Goal: Transaction & Acquisition: Purchase product/service

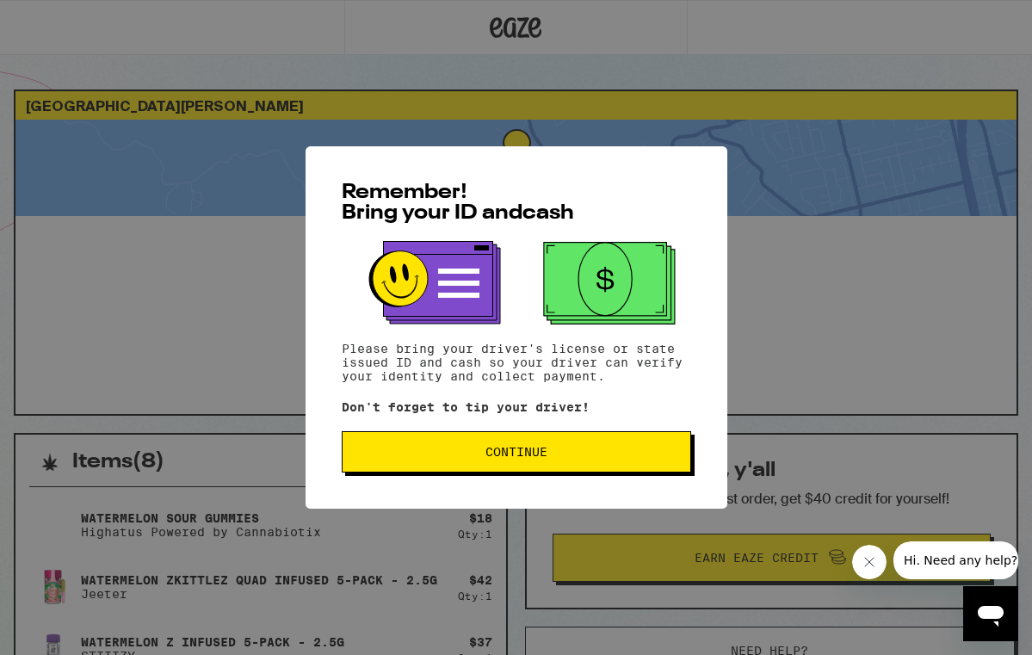
click at [491, 458] on span "Continue" at bounding box center [517, 452] width 62 height 12
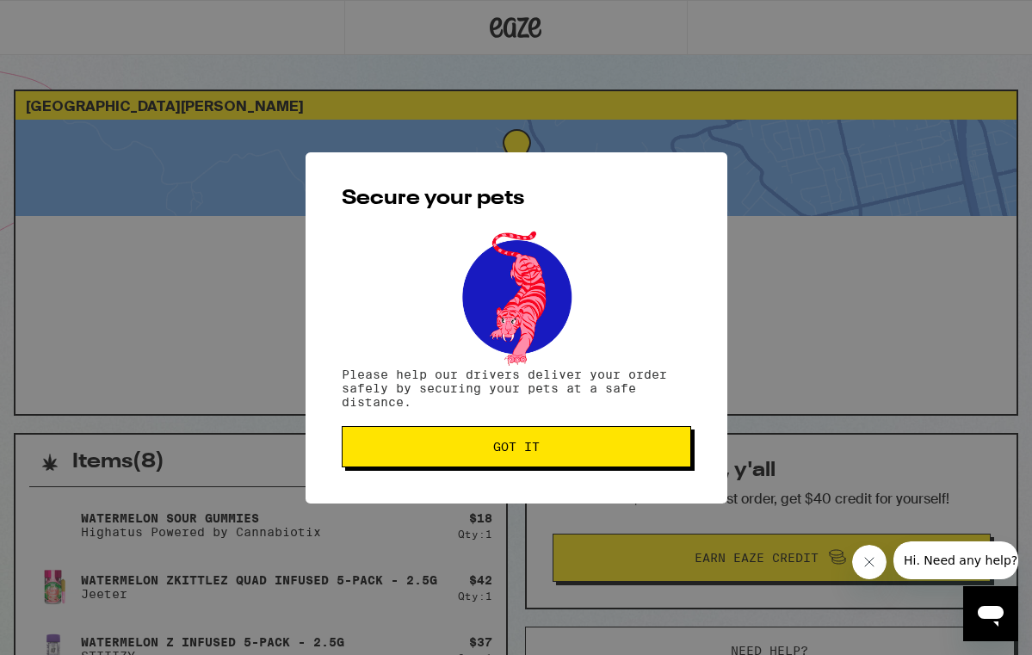
click at [492, 455] on button "Got it" at bounding box center [517, 446] width 350 height 41
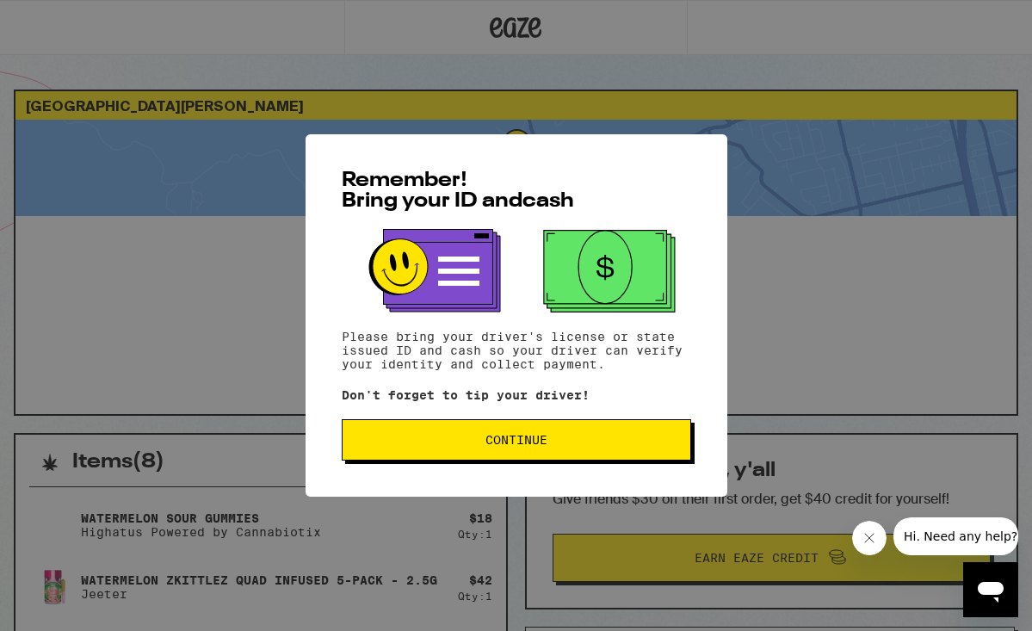
click at [570, 443] on span "Continue" at bounding box center [516, 440] width 320 height 12
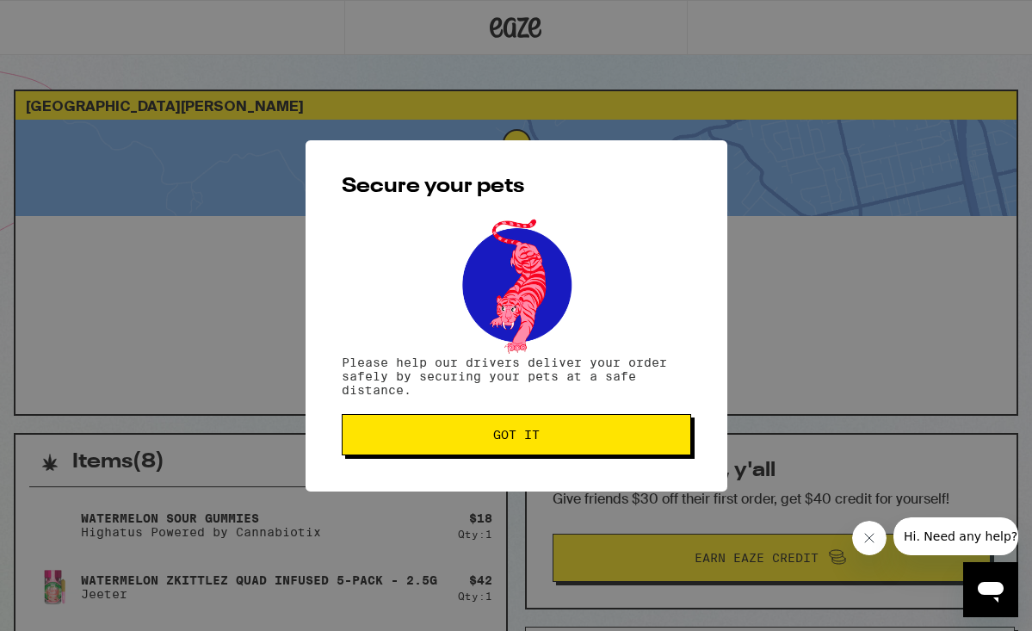
click at [571, 441] on span "Got it" at bounding box center [516, 435] width 320 height 12
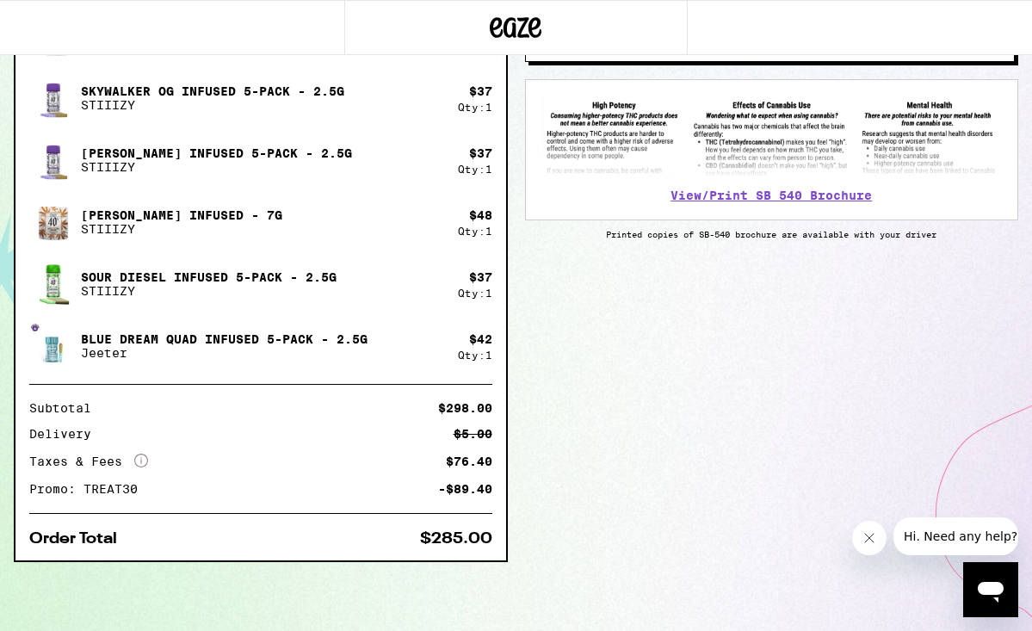
scroll to position [615, 0]
click at [872, 541] on icon "Close message from company" at bounding box center [869, 538] width 9 height 9
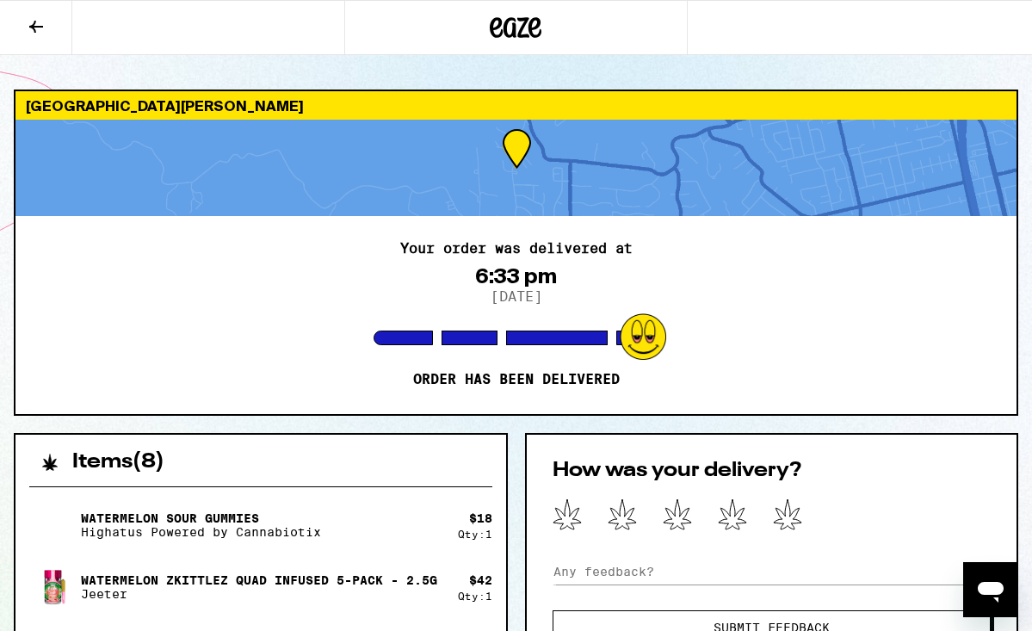
scroll to position [11, 0]
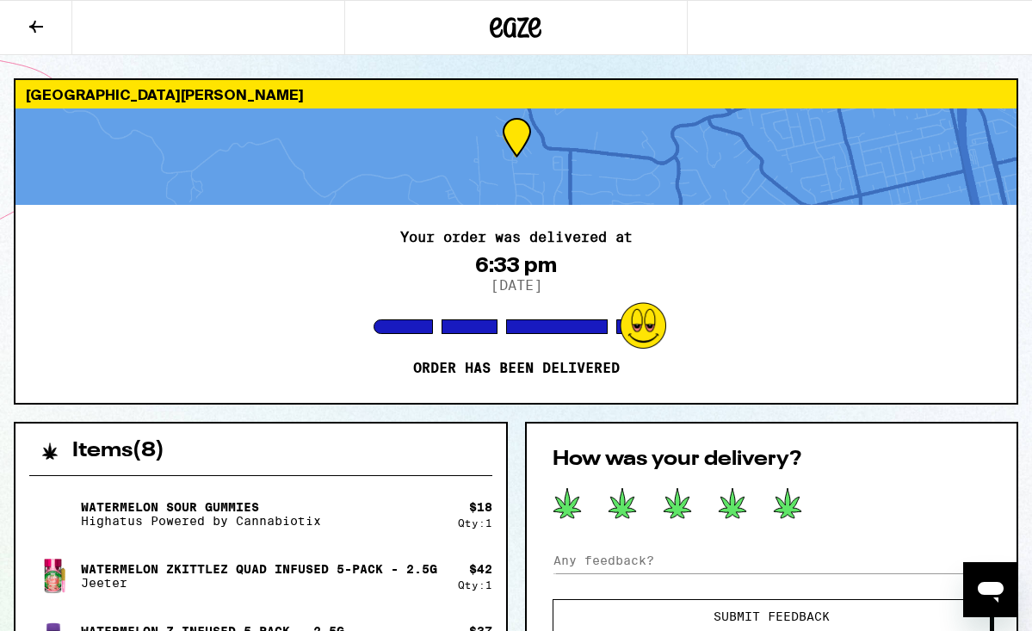
click at [791, 511] on icon at bounding box center [788, 503] width 28 height 30
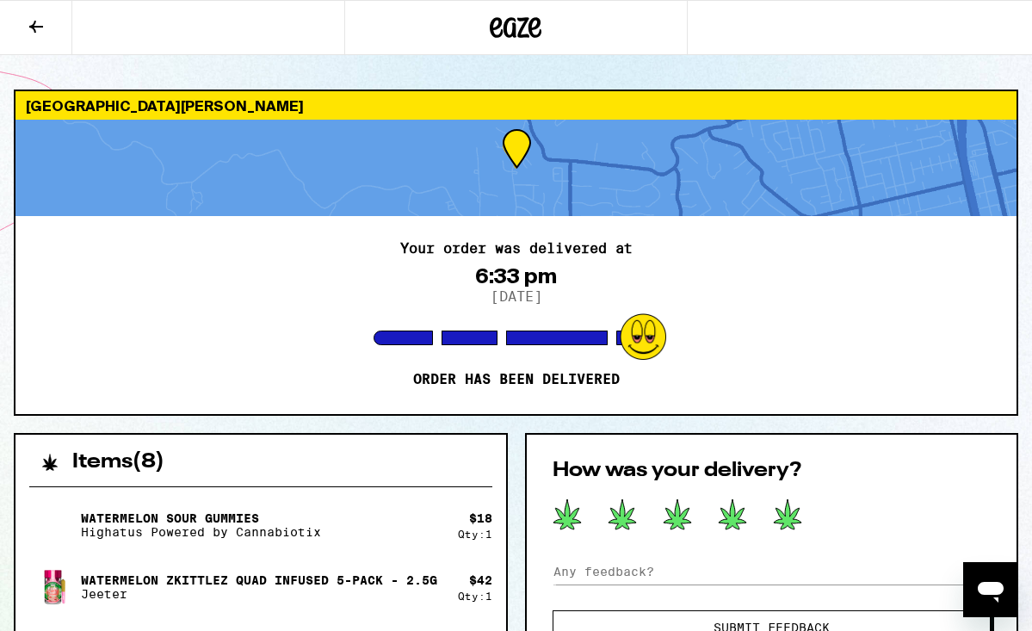
scroll to position [0, 0]
